Goal: Task Accomplishment & Management: Manage account settings

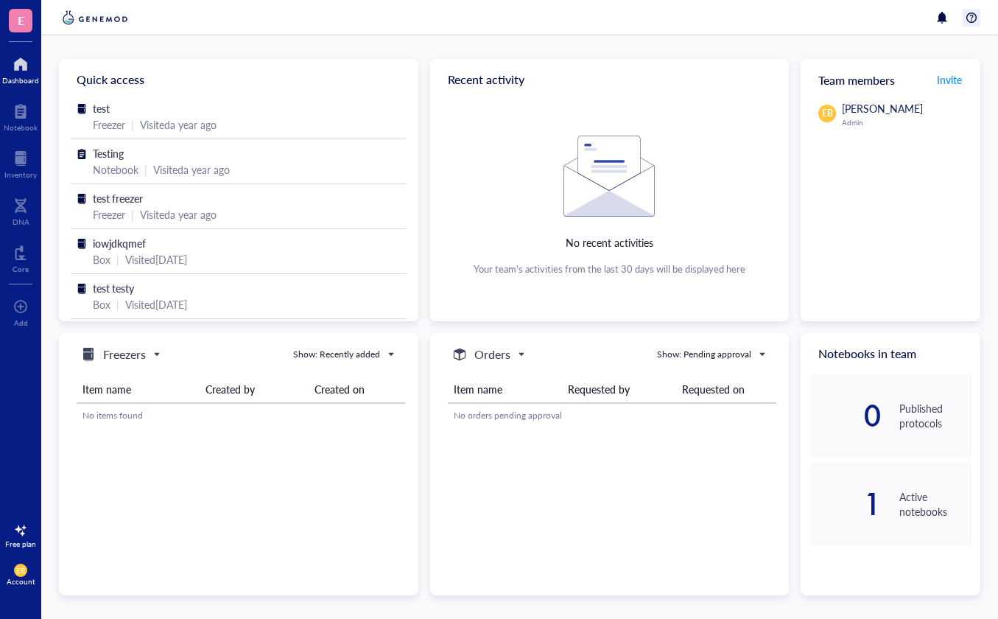
click at [969, 22] on div at bounding box center [972, 18] width 18 height 18
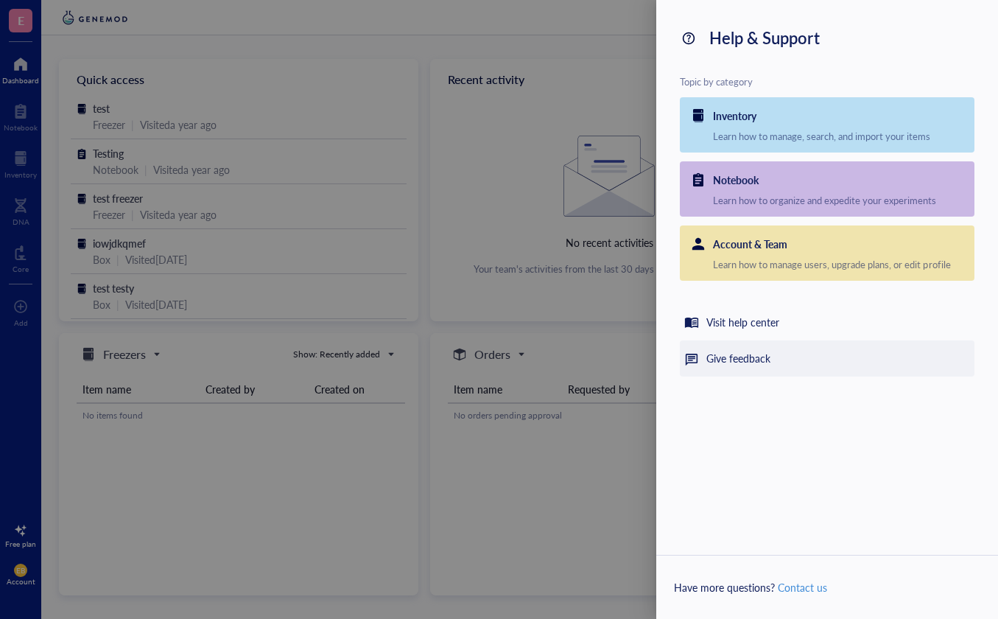
click at [759, 353] on div "Give feedback" at bounding box center [738, 359] width 64 height 18
click at [703, 357] on div "Give feedback" at bounding box center [827, 358] width 295 height 36
click at [704, 357] on div "Give feedback" at bounding box center [827, 358] width 295 height 36
click at [782, 357] on div "Give feedback" at bounding box center [827, 358] width 295 height 36
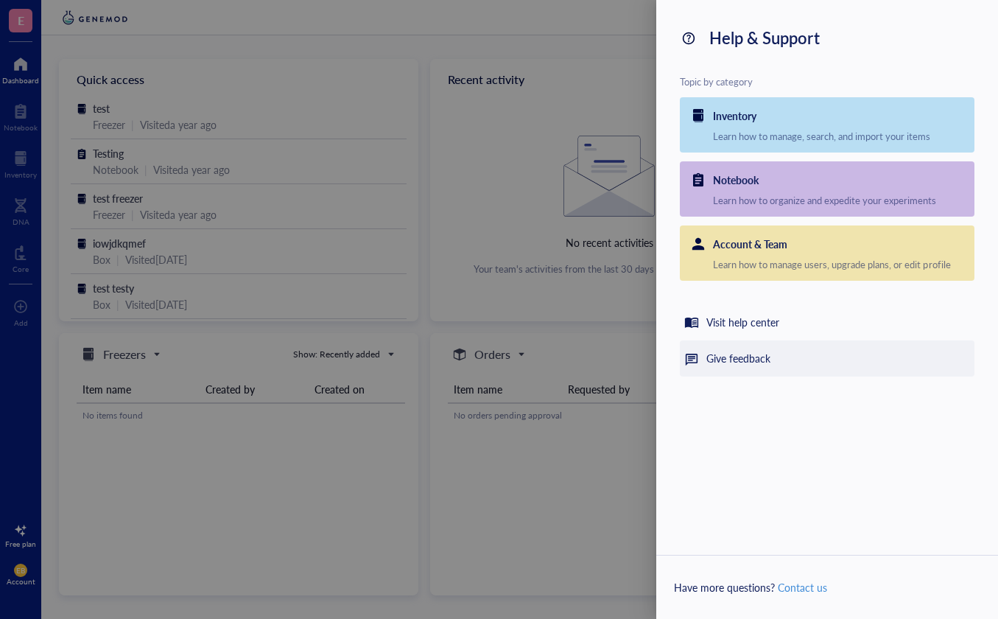
click at [804, 355] on div "Give feedback" at bounding box center [827, 358] width 295 height 36
click at [545, 283] on div at bounding box center [499, 309] width 998 height 619
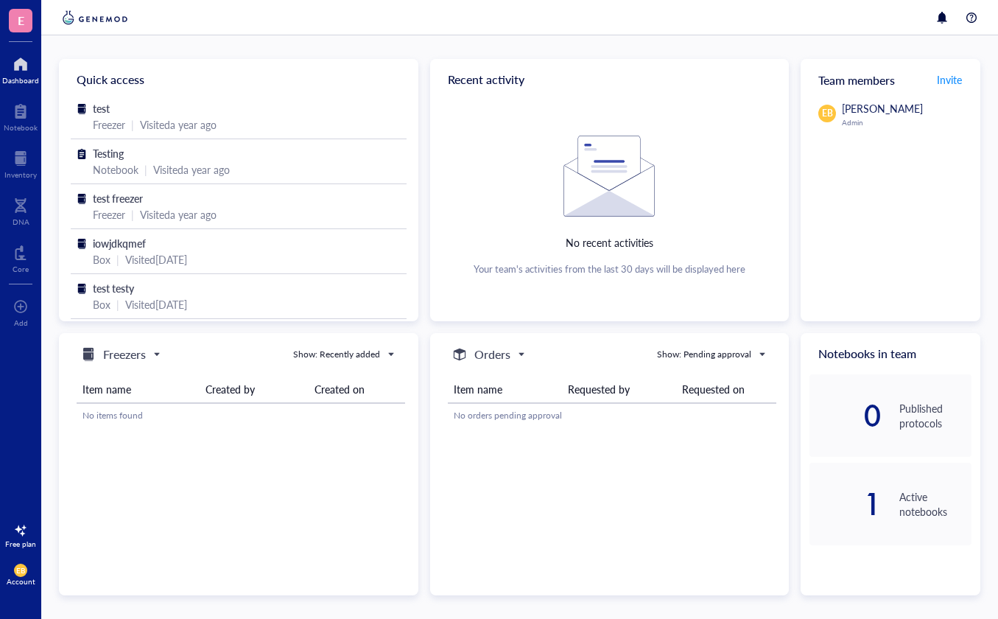
click at [975, 2] on div at bounding box center [519, 17] width 957 height 35
click at [976, 18] on div at bounding box center [972, 18] width 18 height 18
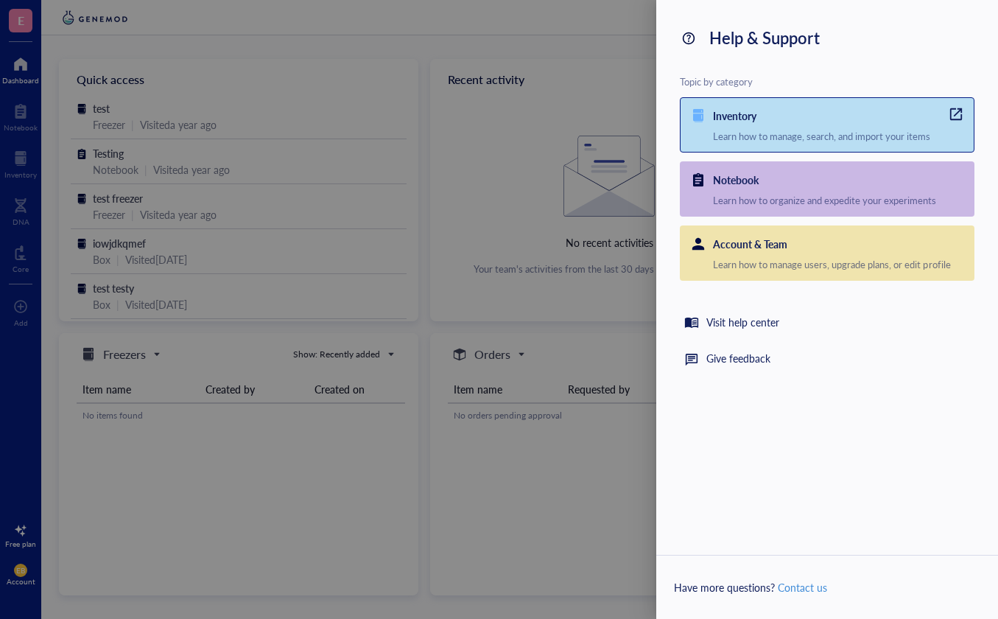
click at [776, 138] on div "Learn how to manage, search, and import your items" at bounding box center [843, 136] width 261 height 13
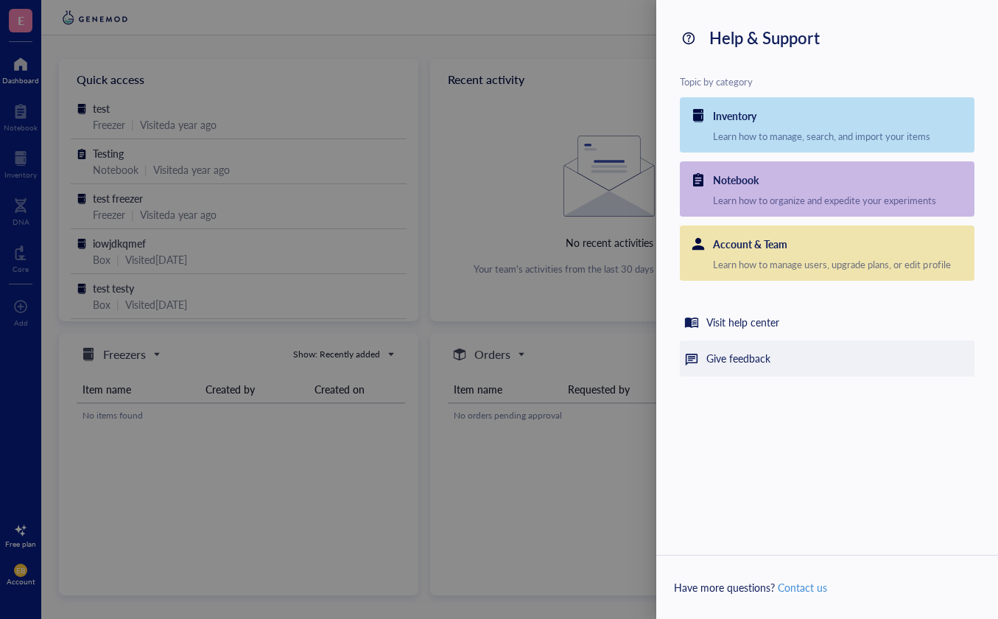
click at [759, 357] on div "Give feedback" at bounding box center [738, 359] width 64 height 18
click at [542, 94] on div at bounding box center [499, 309] width 998 height 619
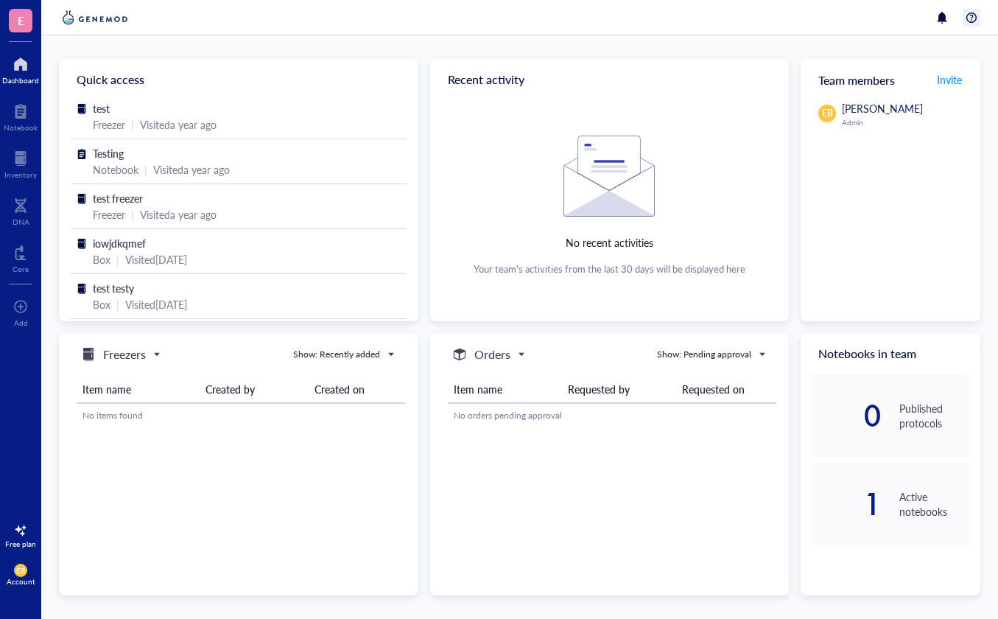
click at [972, 14] on div at bounding box center [972, 18] width 18 height 18
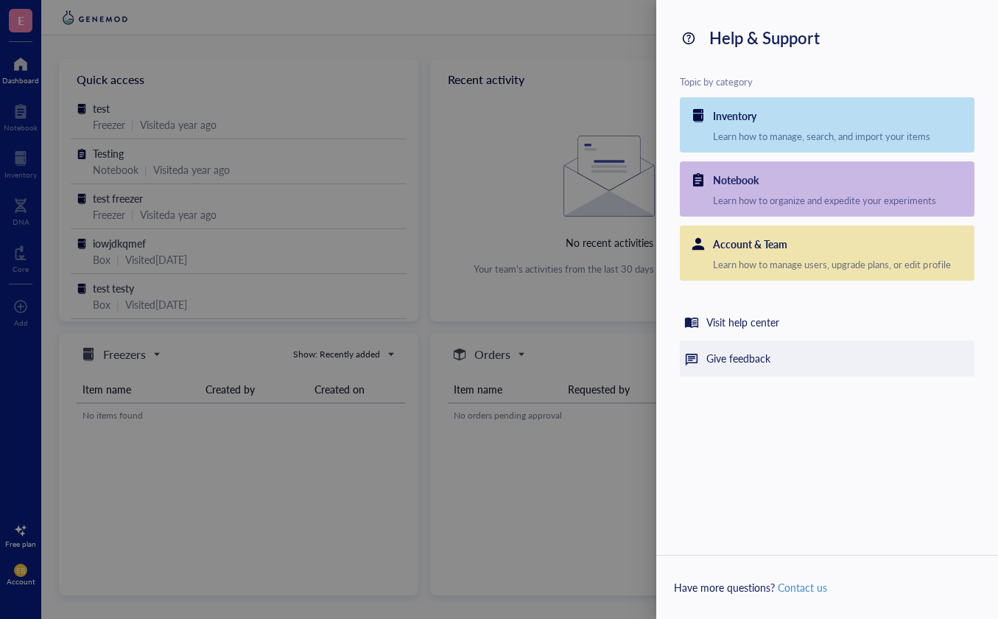
click at [763, 357] on div "Give feedback" at bounding box center [738, 359] width 64 height 18
click at [809, 364] on div "Give feedback" at bounding box center [827, 358] width 295 height 36
click at [810, 363] on div "Give feedback" at bounding box center [827, 358] width 295 height 36
click at [759, 354] on div "Give feedback" at bounding box center [738, 359] width 64 height 18
click at [821, 429] on div "Help & Support Topic by category Inventory Learn how to manage, search, and imp…" at bounding box center [827, 309] width 342 height 619
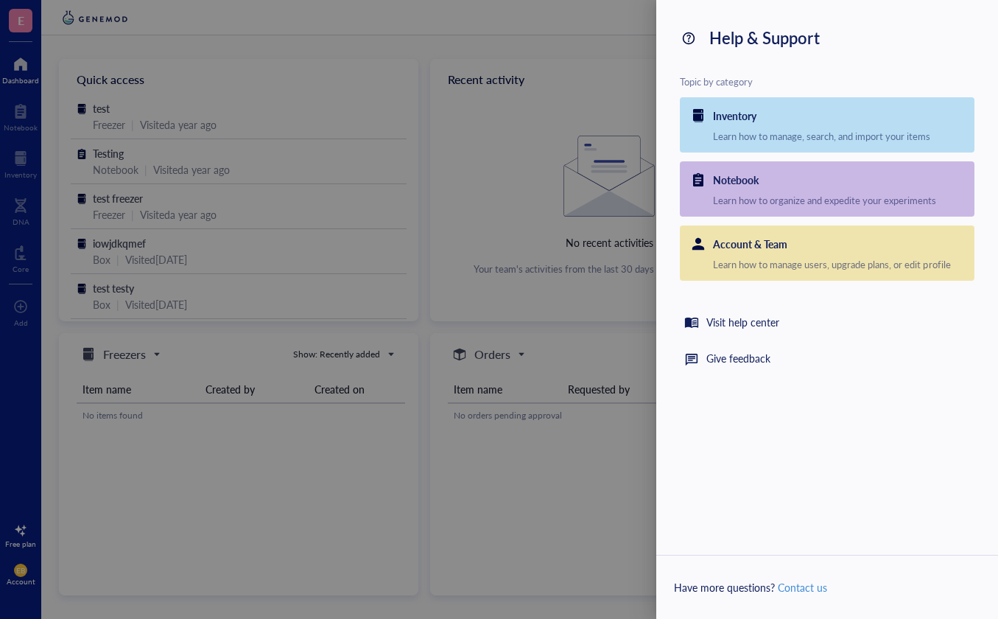
click at [163, 295] on div at bounding box center [499, 309] width 998 height 619
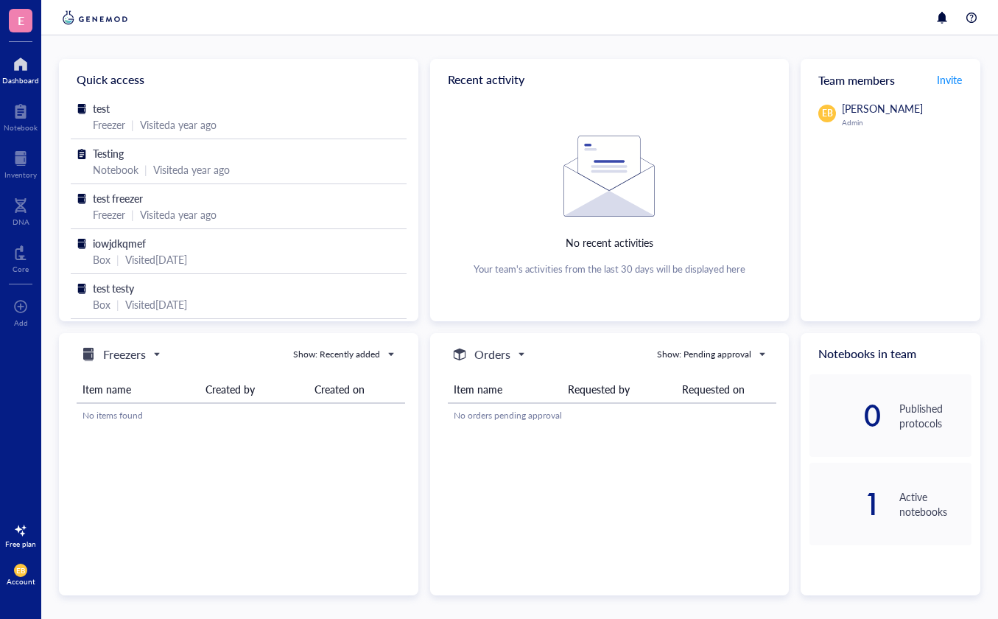
click at [16, 574] on span "EB" at bounding box center [20, 570] width 9 height 9
click at [116, 522] on link "Account settings" at bounding box center [98, 520] width 85 height 27
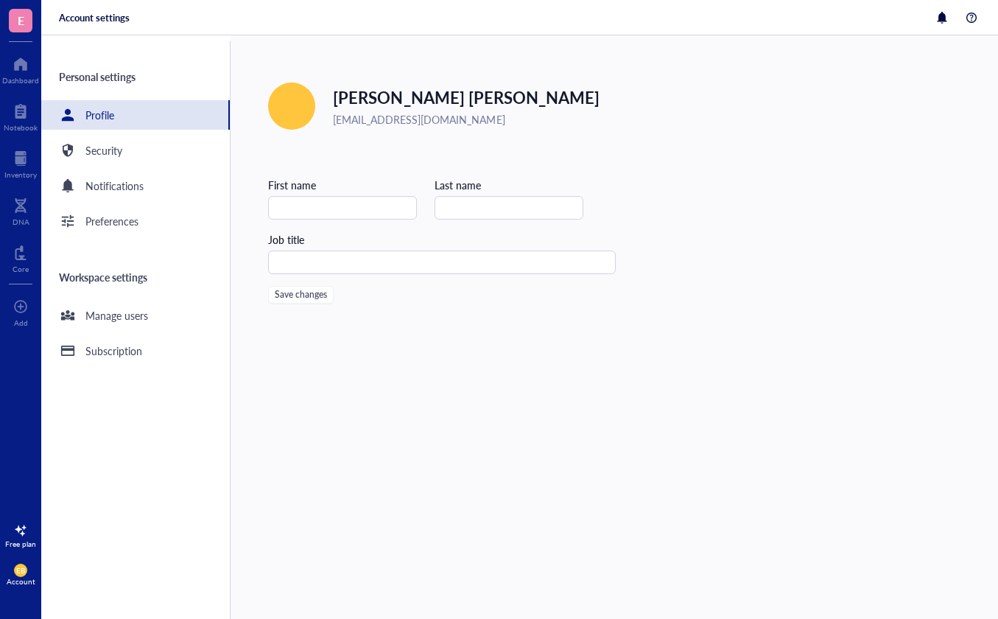
type input "[PERSON_NAME]"
click at [13, 11] on span "E" at bounding box center [21, 21] width 24 height 24
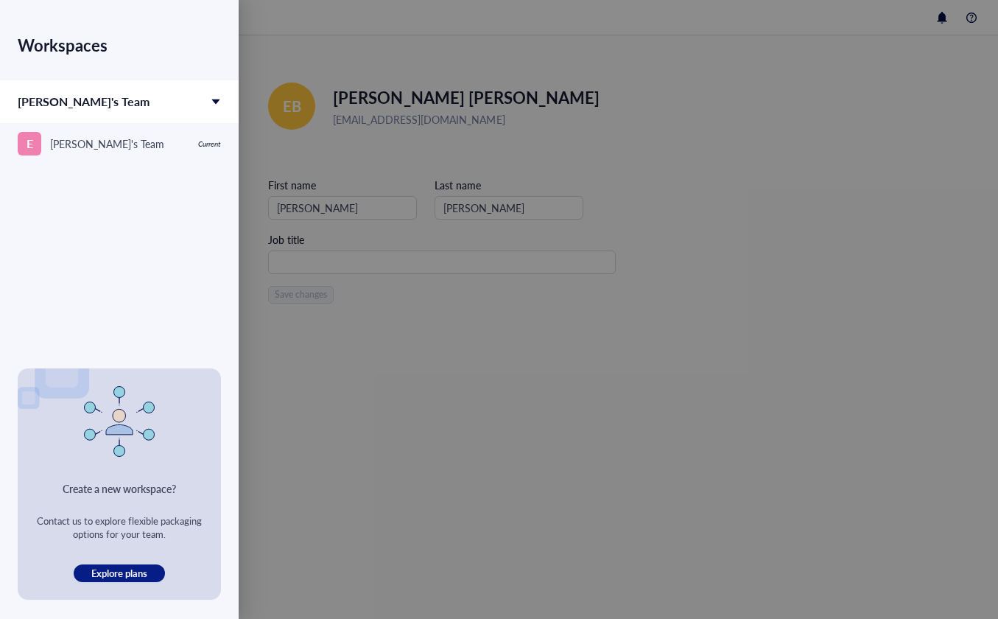
click at [354, 308] on div at bounding box center [499, 309] width 998 height 619
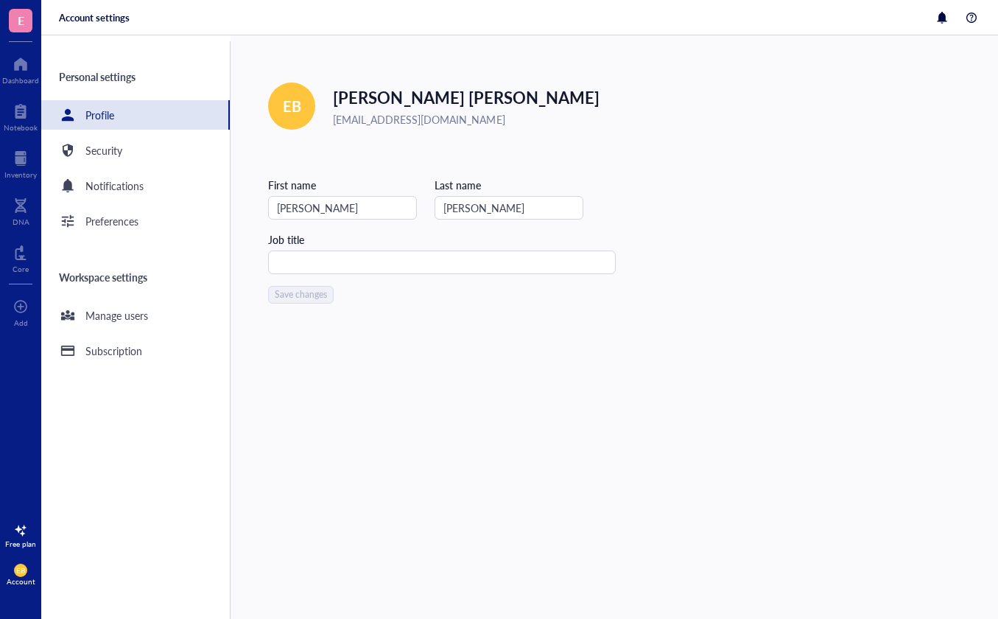
click at [21, 574] on span "EB" at bounding box center [20, 570] width 9 height 9
click at [116, 602] on link "Logout" at bounding box center [98, 599] width 85 height 27
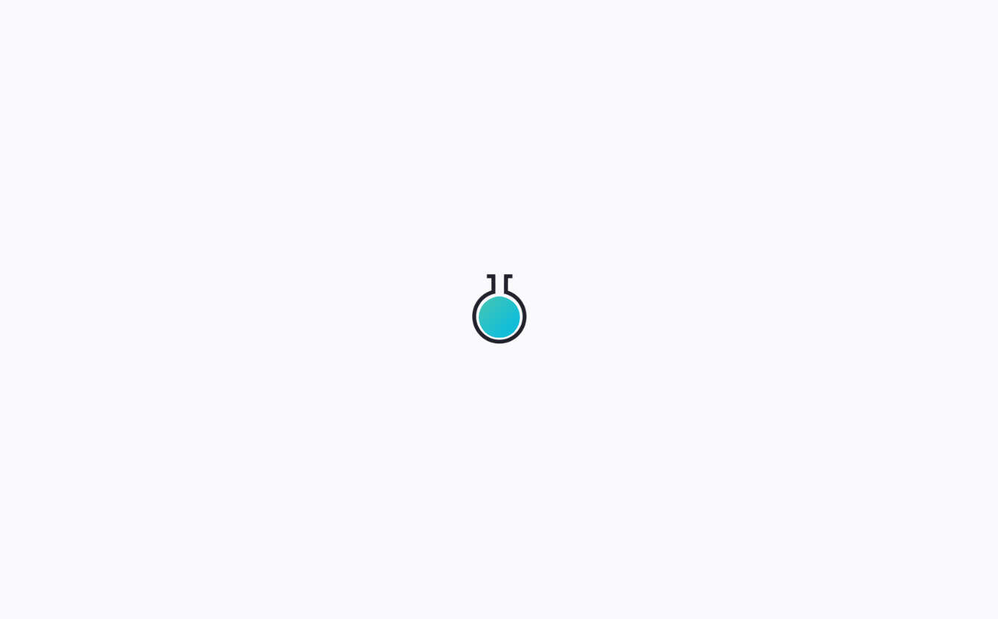
click at [186, 342] on div at bounding box center [499, 309] width 998 height 619
